Goal: Complete application form

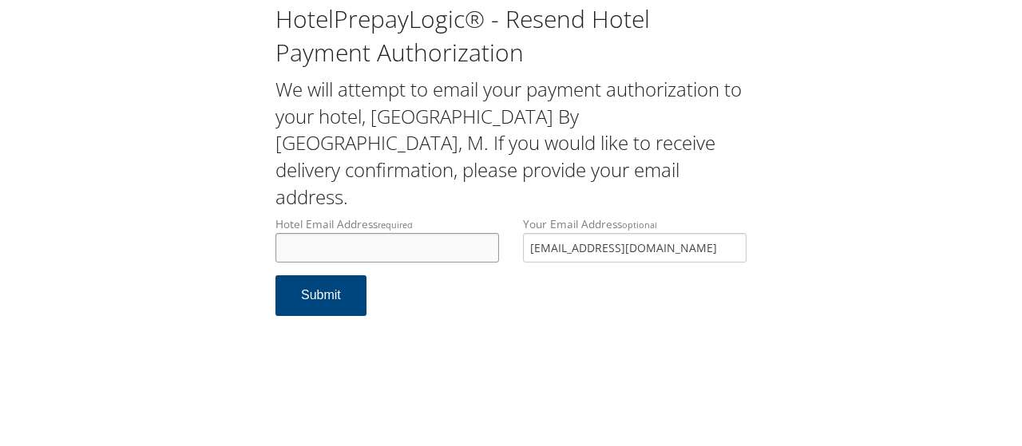
click at [310, 233] on input "Hotel Email Address required" at bounding box center [386, 248] width 223 height 30
type input "[EMAIL_ADDRESS][DOMAIN_NAME]"
click at [313, 275] on button "Submit" at bounding box center [320, 295] width 91 height 41
click at [335, 275] on button "Submit" at bounding box center [320, 295] width 91 height 41
